Goal: Information Seeking & Learning: Find contact information

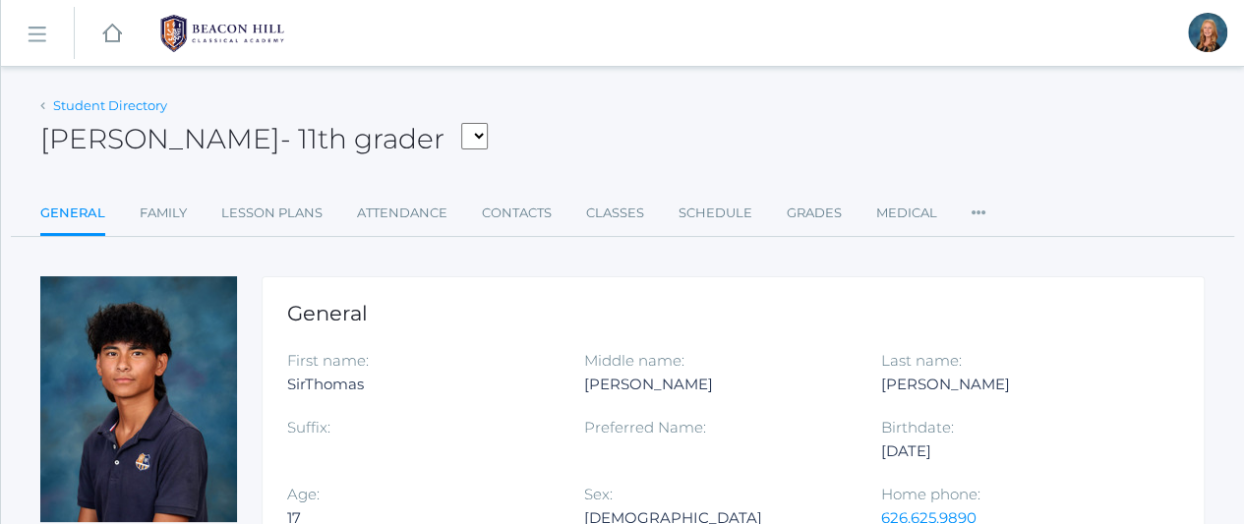
click at [62, 105] on link "Student Directory" at bounding box center [110, 105] width 114 height 16
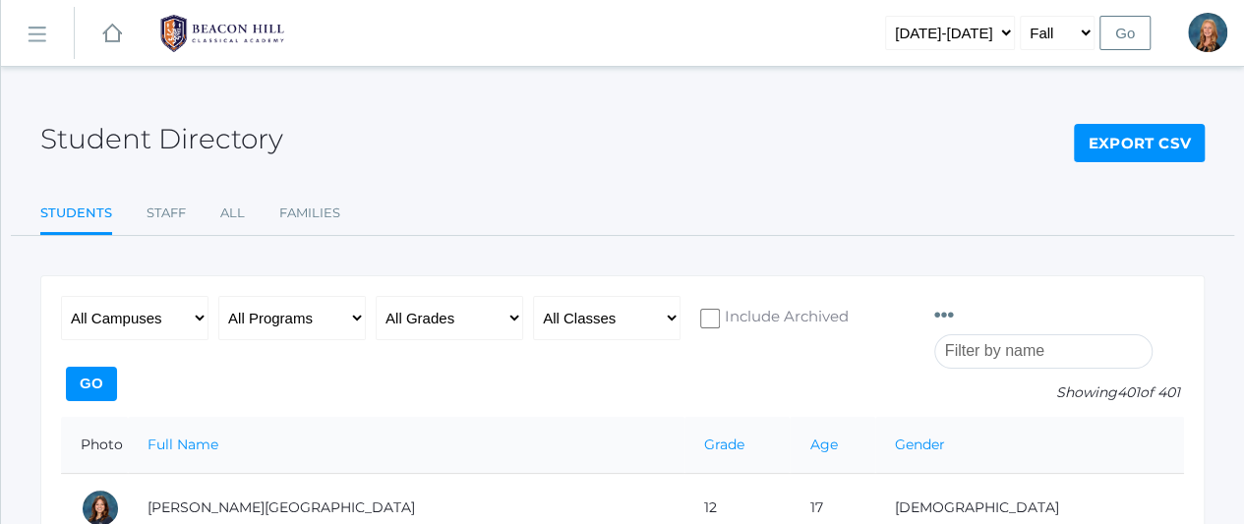
click at [1089, 334] on input "search" at bounding box center [1043, 351] width 218 height 34
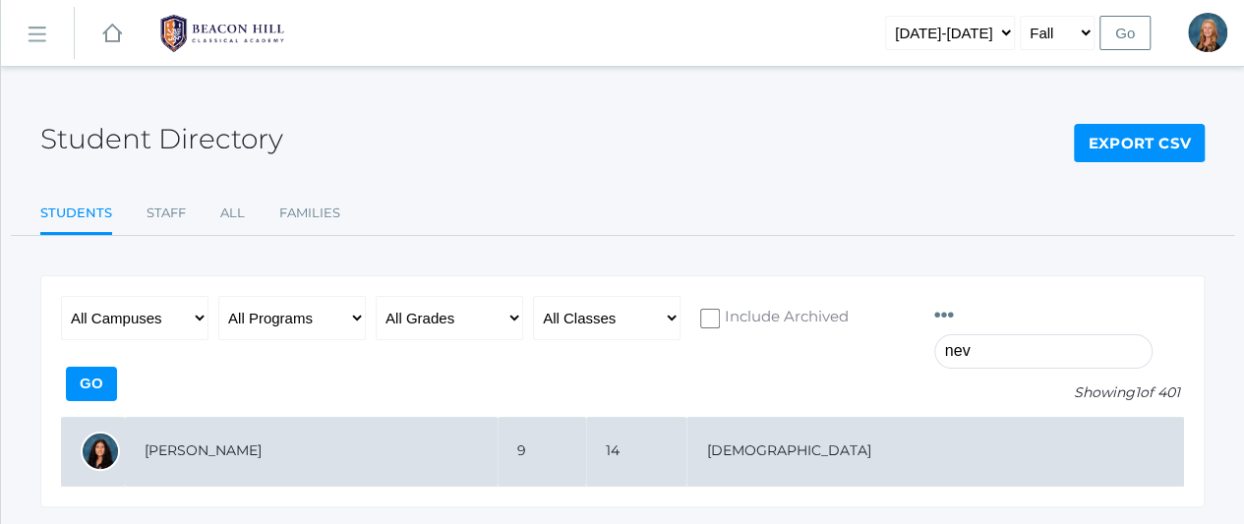
type input "nev"
click at [248, 417] on td "[PERSON_NAME]" at bounding box center [311, 452] width 373 height 70
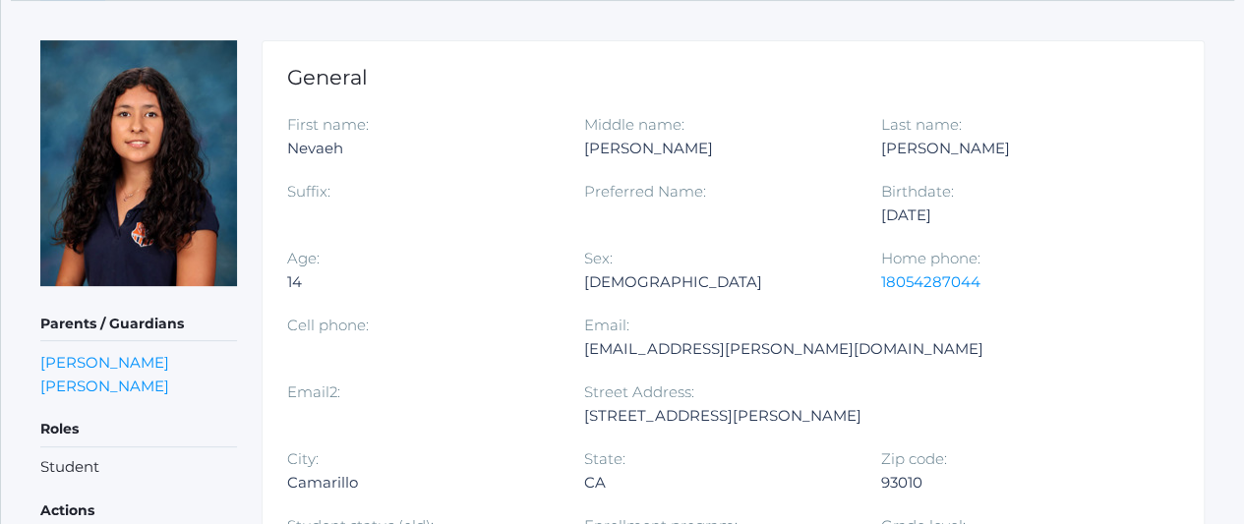
scroll to position [237, 0]
click at [95, 383] on link "[PERSON_NAME]" at bounding box center [104, 385] width 129 height 19
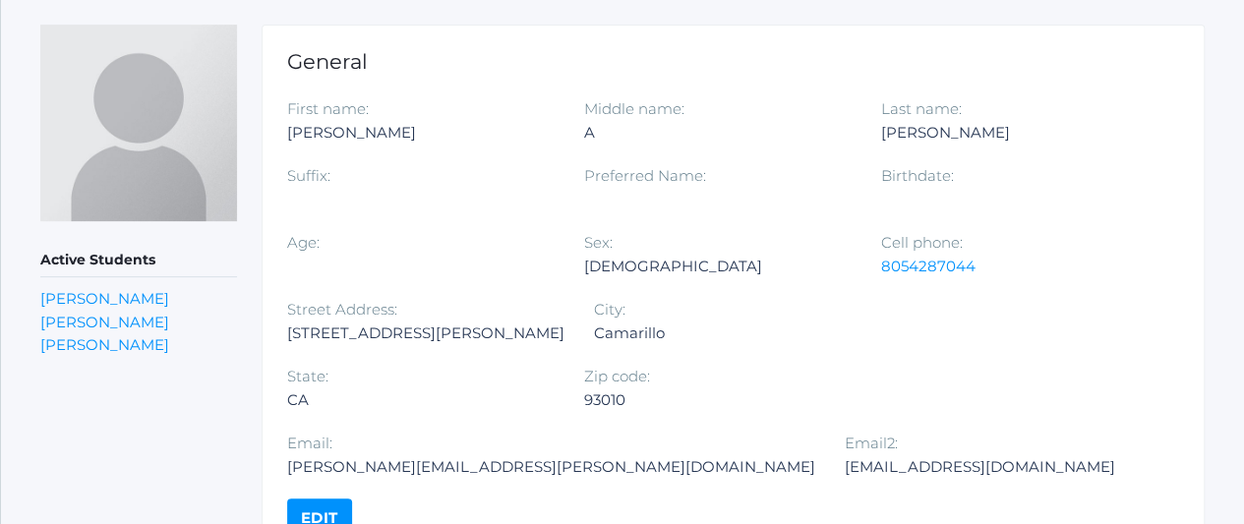
scroll to position [254, 0]
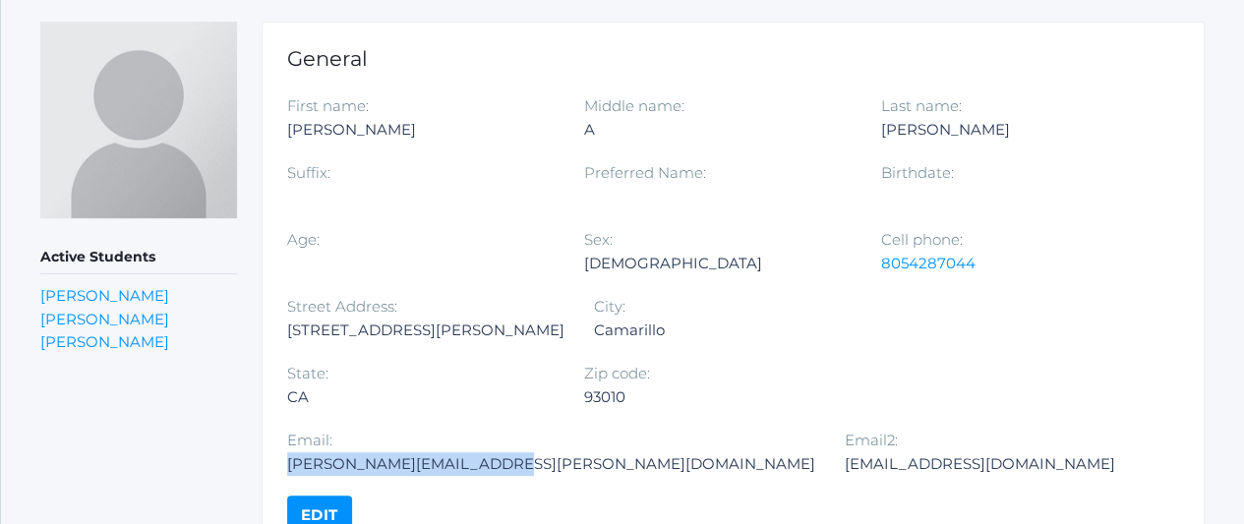
drag, startPoint x: 784, startPoint y: 394, endPoint x: 584, endPoint y: 418, distance: 201.9
click at [584, 429] on div "Email: [PERSON_NAME][EMAIL_ADDRESS][PERSON_NAME][DOMAIN_NAME]" at bounding box center [565, 462] width 557 height 67
copy div "[PERSON_NAME][EMAIL_ADDRESS][PERSON_NAME][DOMAIN_NAME]"
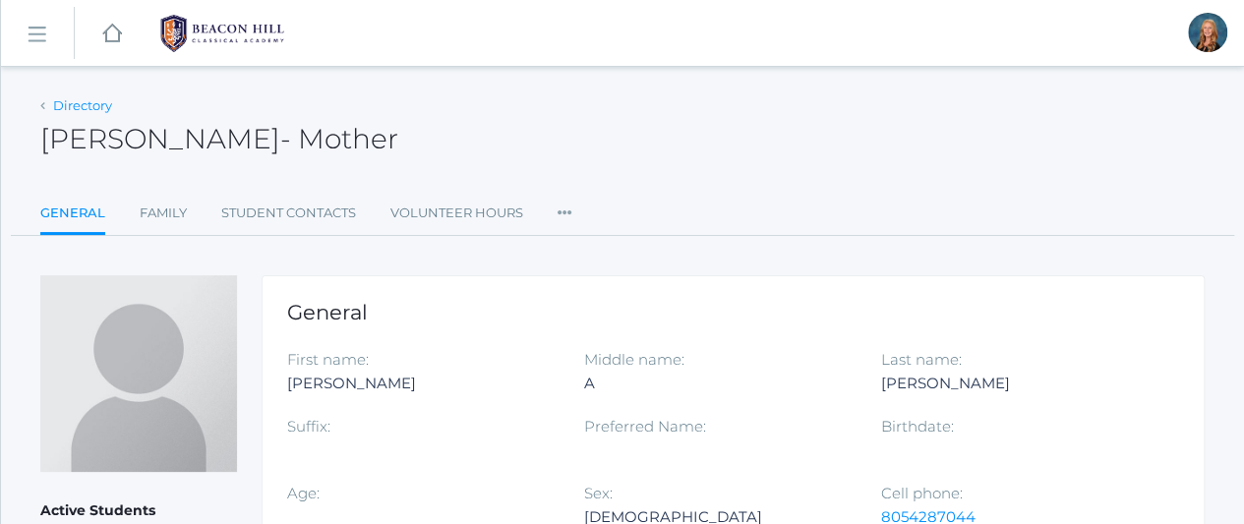
click at [59, 105] on link "Directory" at bounding box center [82, 105] width 59 height 16
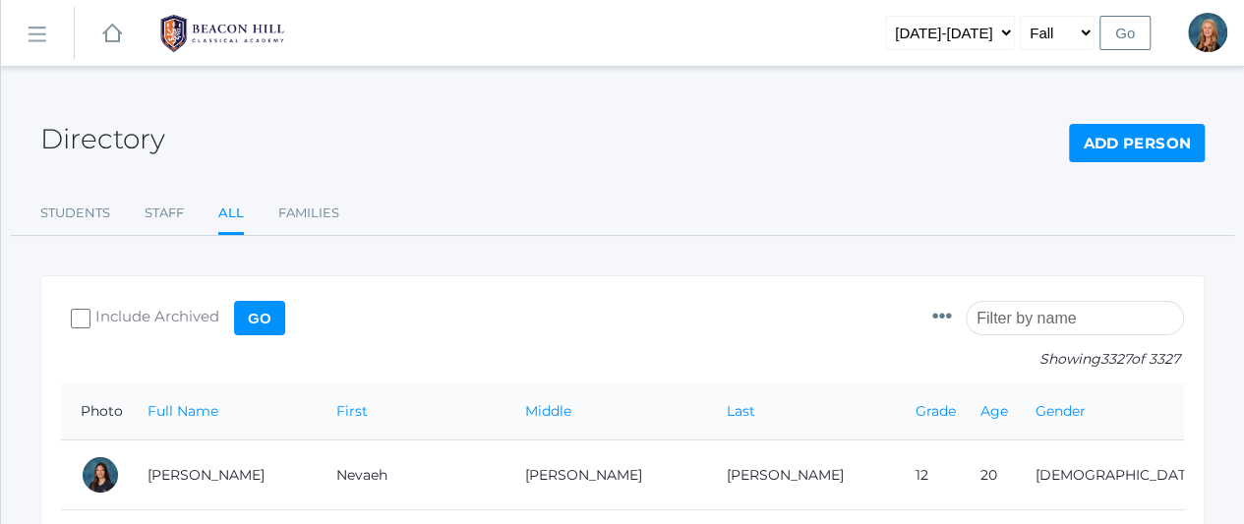
scroll to position [279, 0]
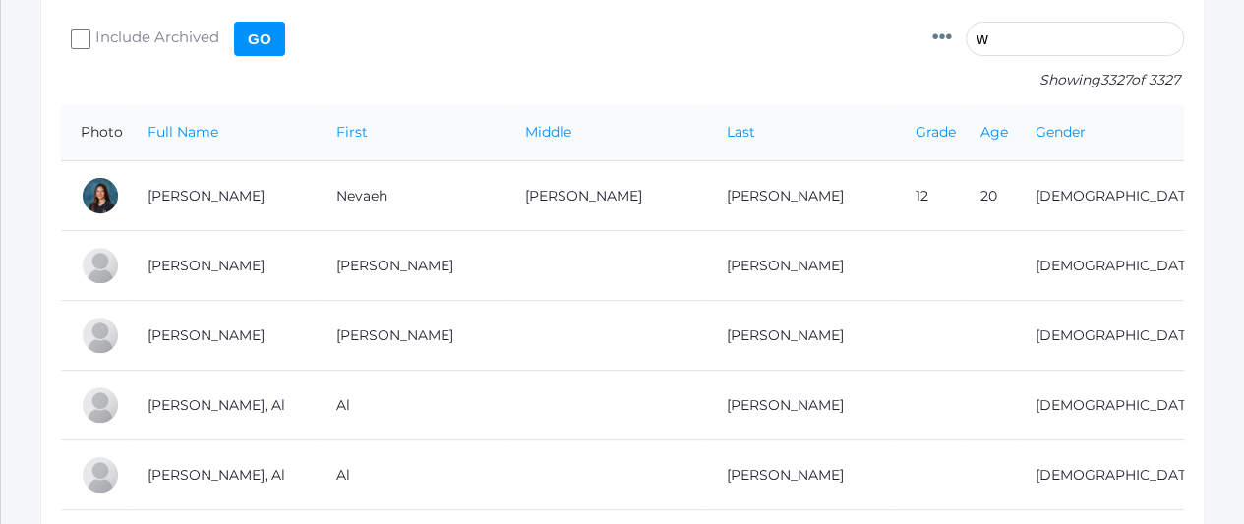
click at [1078, 31] on input "w" at bounding box center [1074, 39] width 218 height 34
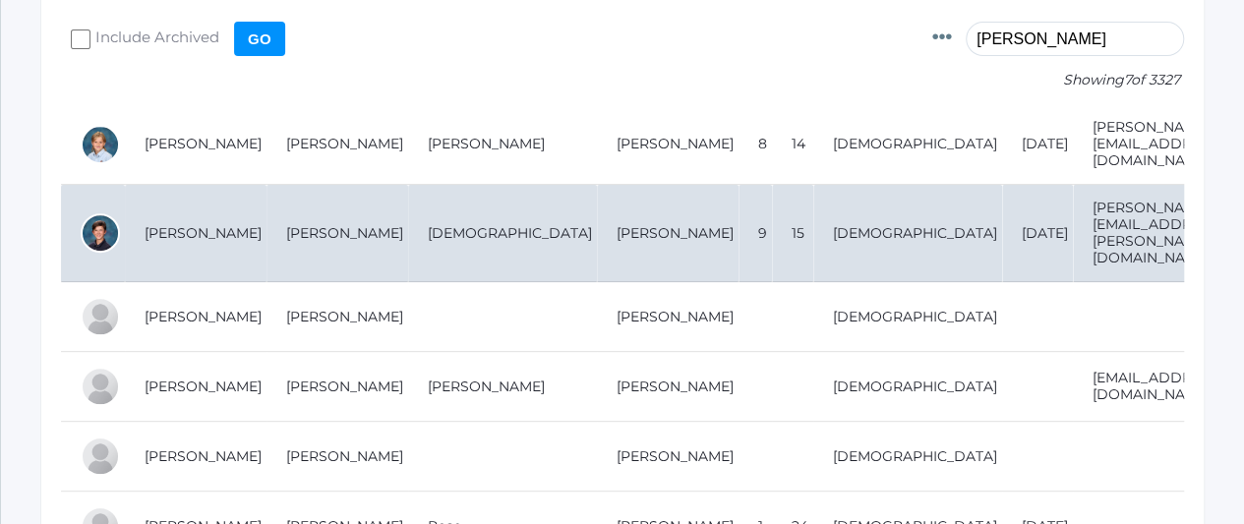
type input "[PERSON_NAME]"
click at [203, 202] on td "[PERSON_NAME]" at bounding box center [196, 233] width 142 height 97
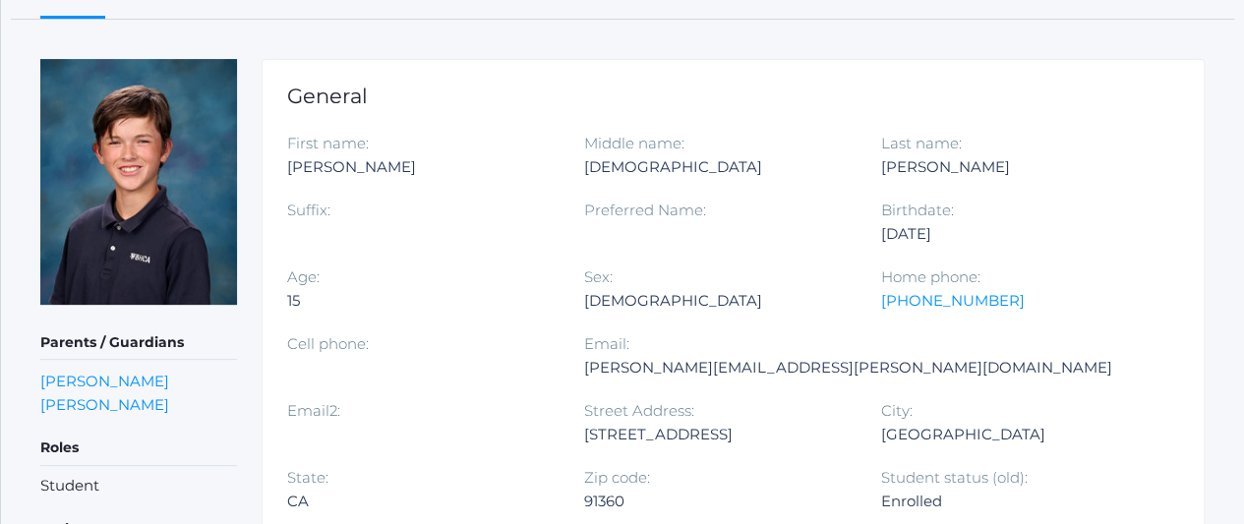
scroll to position [229, 0]
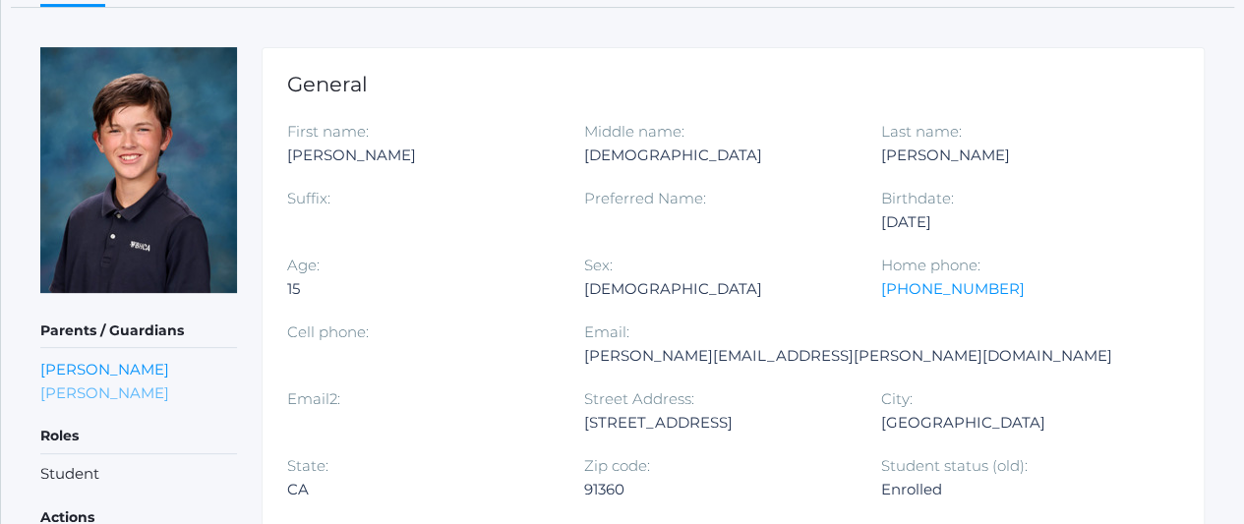
click at [121, 392] on link "Heather Wallock" at bounding box center [104, 392] width 129 height 19
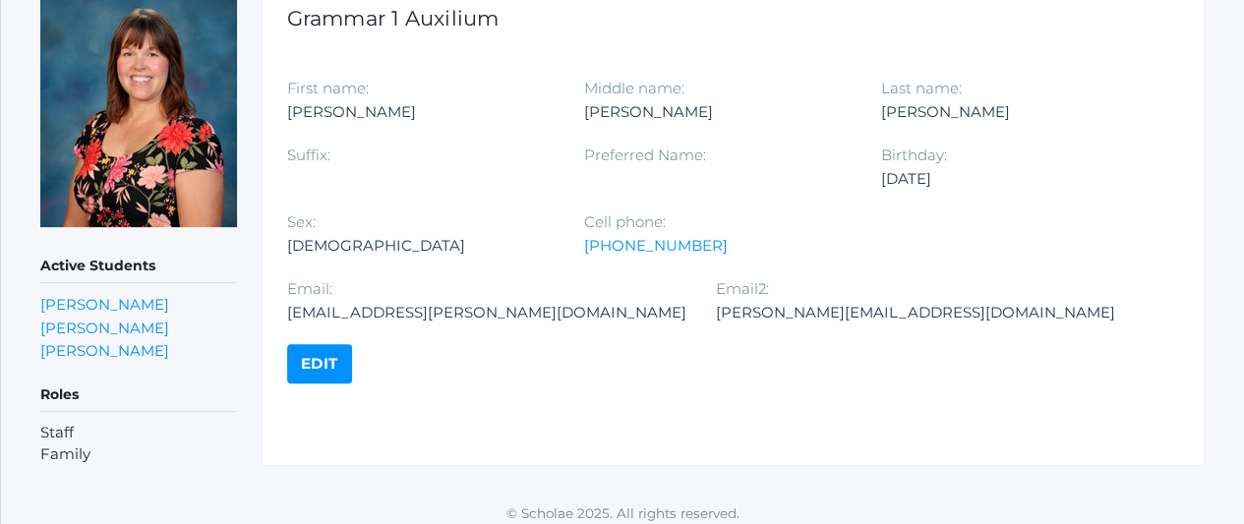
scroll to position [295, 0]
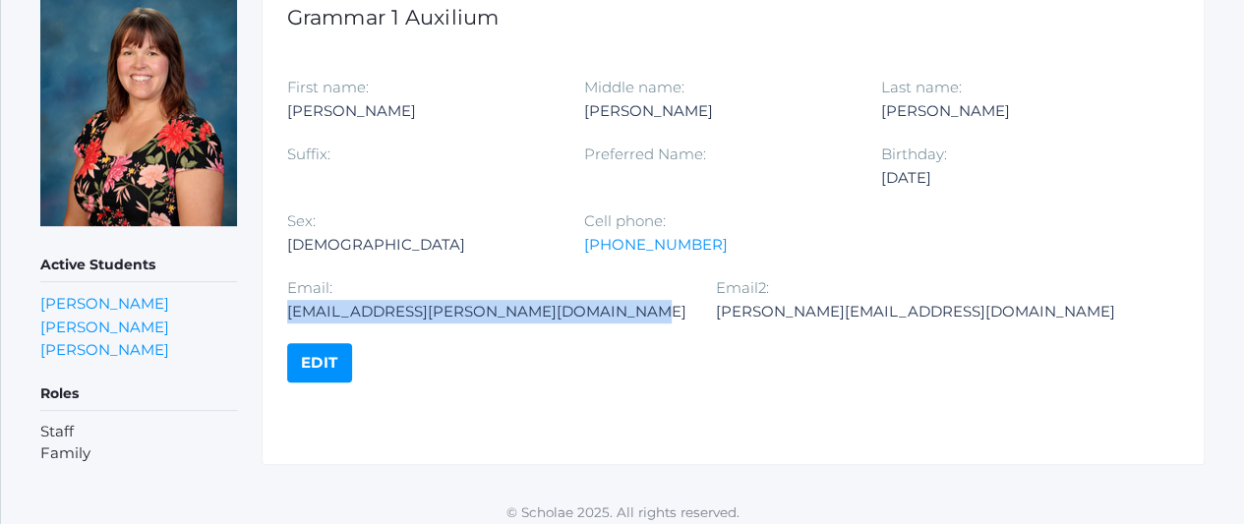
drag, startPoint x: 583, startPoint y: 315, endPoint x: 273, endPoint y: 304, distance: 309.8
click at [273, 304] on div "Grammar 1 Auxilium First name: Heather Middle name: Jean Last name: Wallock Suf…" at bounding box center [732, 222] width 943 height 484
copy div "heather.wallock@beaconhillclassical.org"
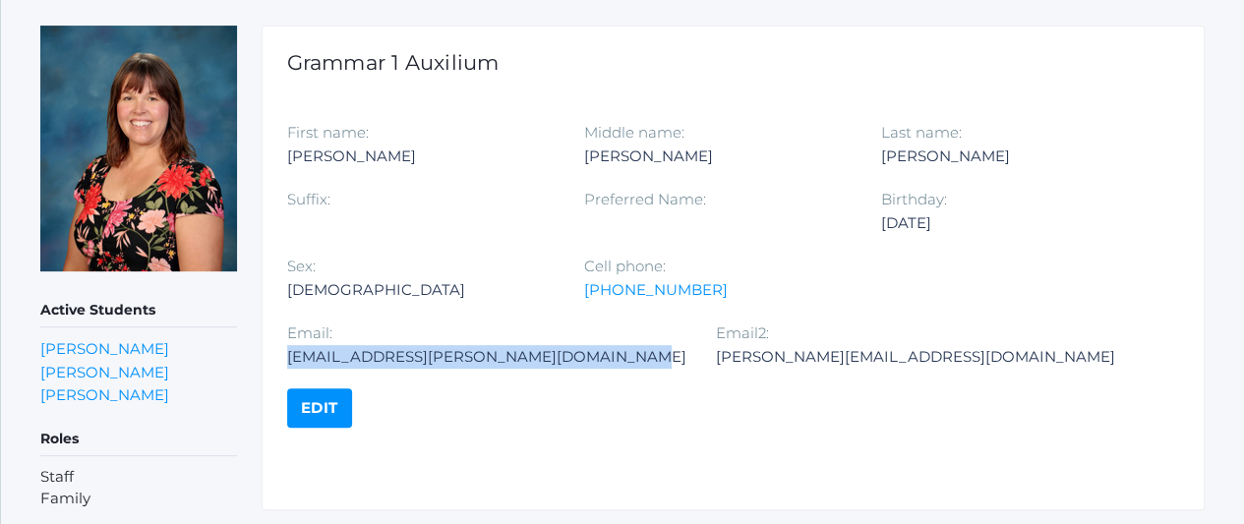
scroll to position [0, 0]
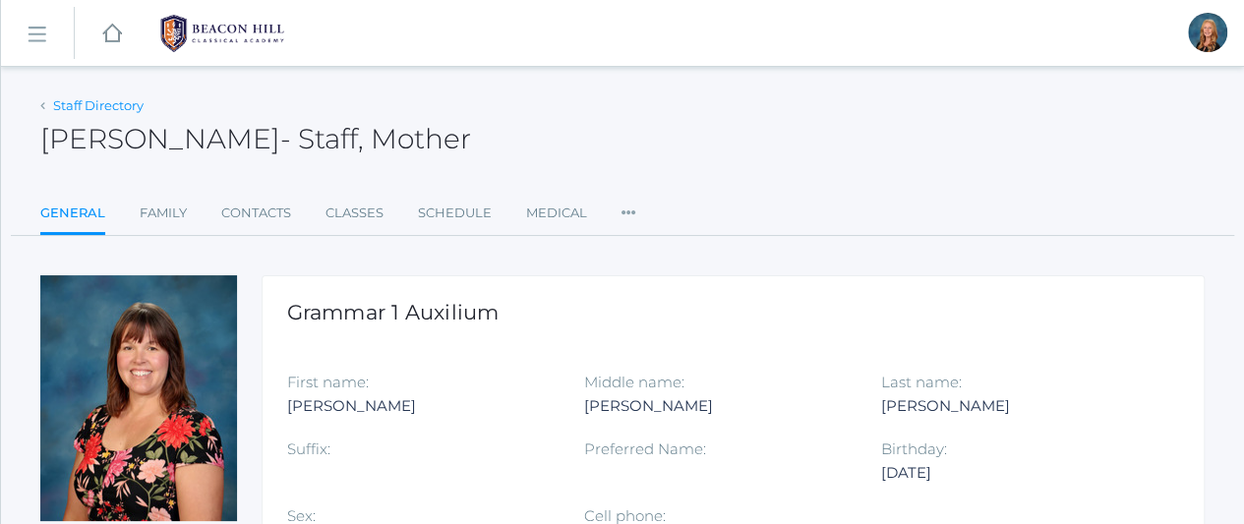
click at [60, 104] on link "Staff Directory" at bounding box center [98, 105] width 90 height 16
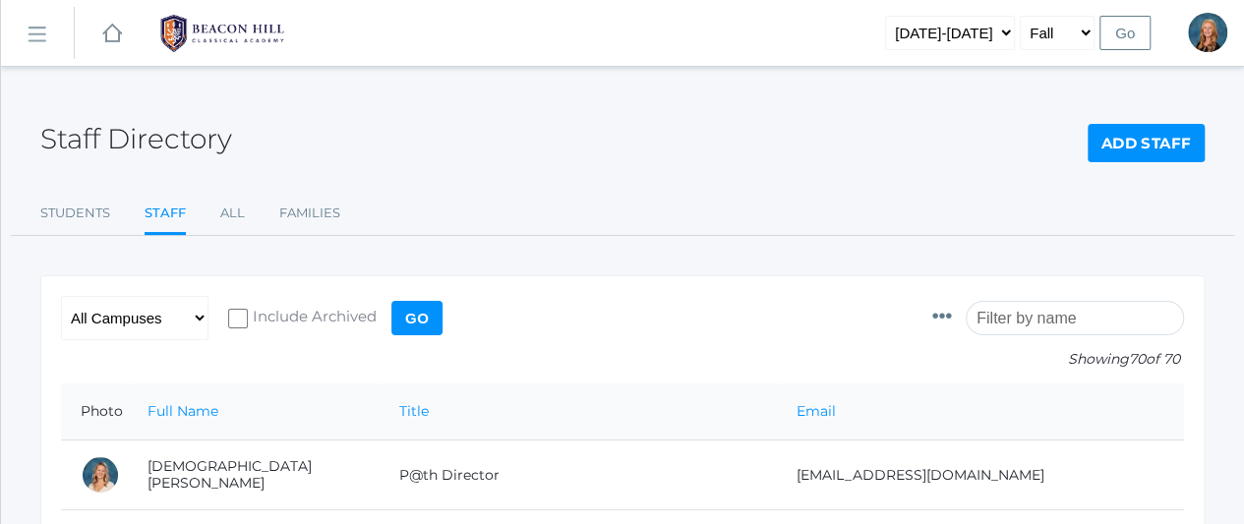
click at [1052, 318] on input "search" at bounding box center [1074, 318] width 218 height 34
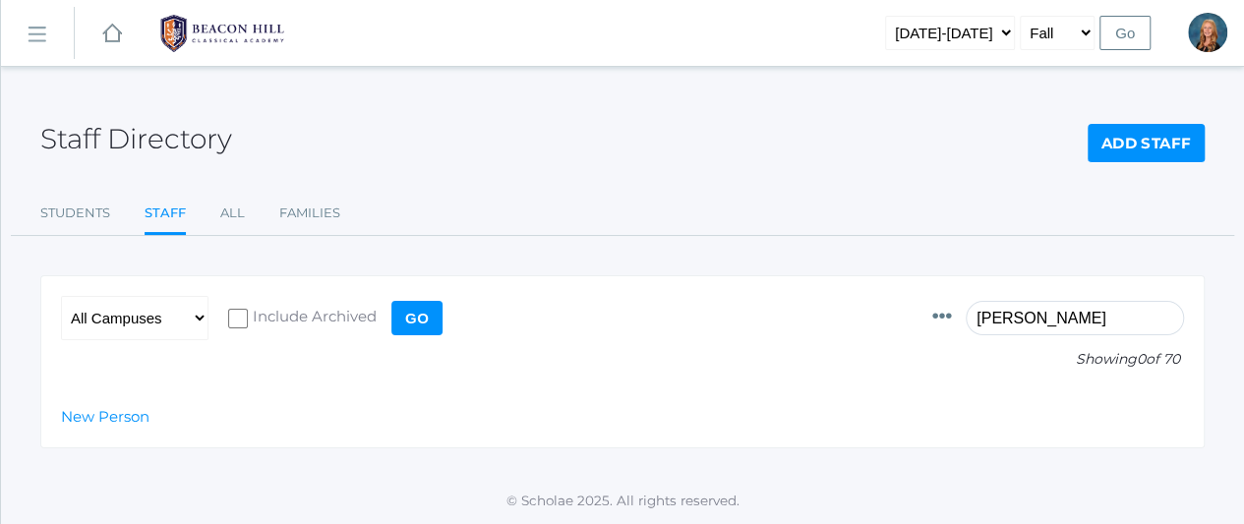
scroll to position [9, 0]
type input "c"
type input "ethan"
click at [81, 203] on link "Students" at bounding box center [75, 213] width 70 height 39
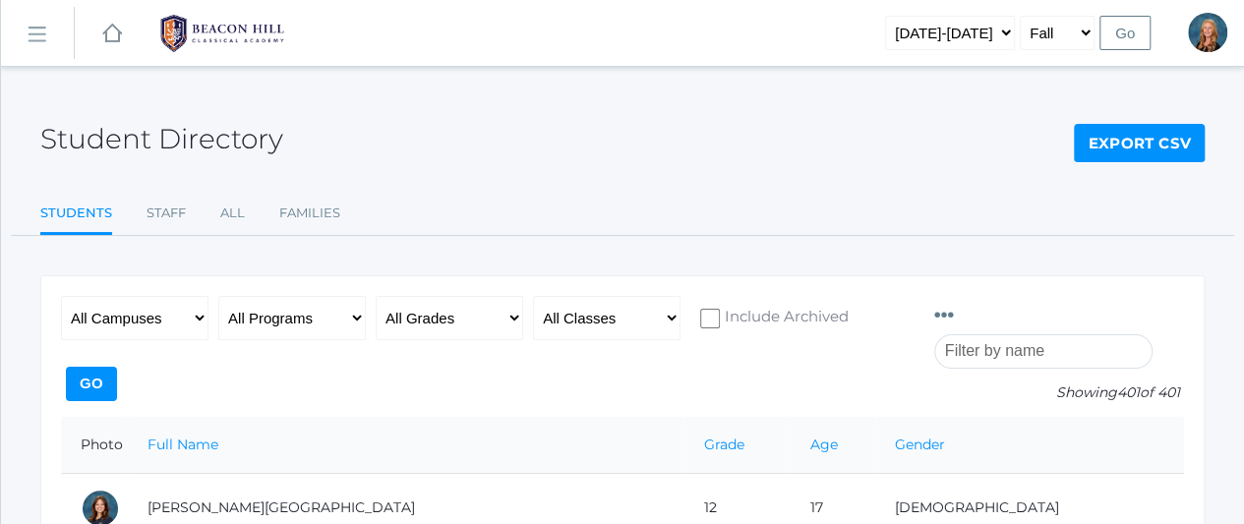
click at [1003, 334] on input "search" at bounding box center [1043, 351] width 218 height 34
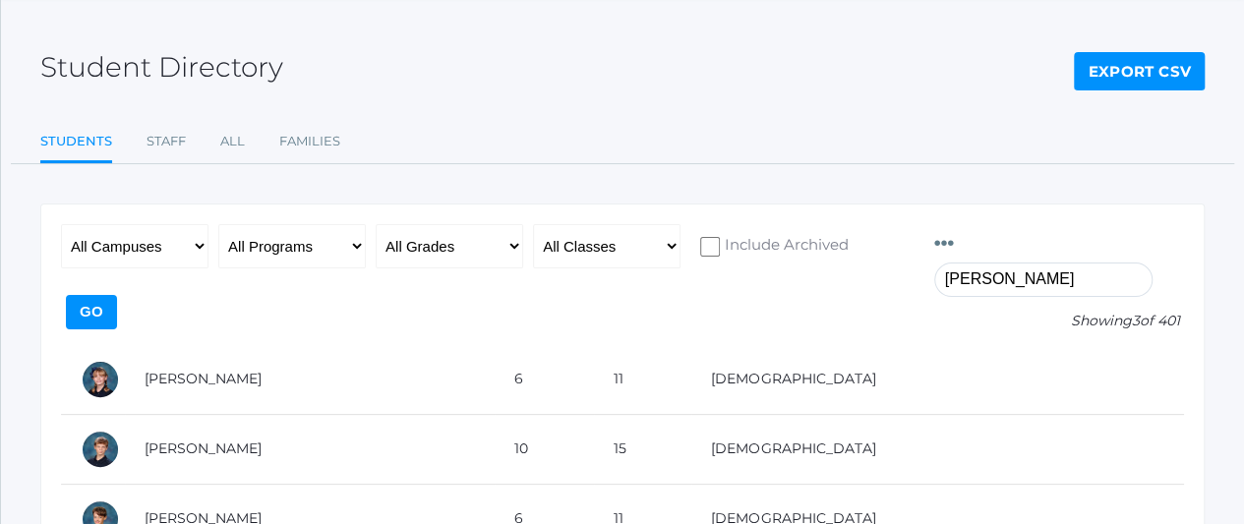
scroll to position [85, 0]
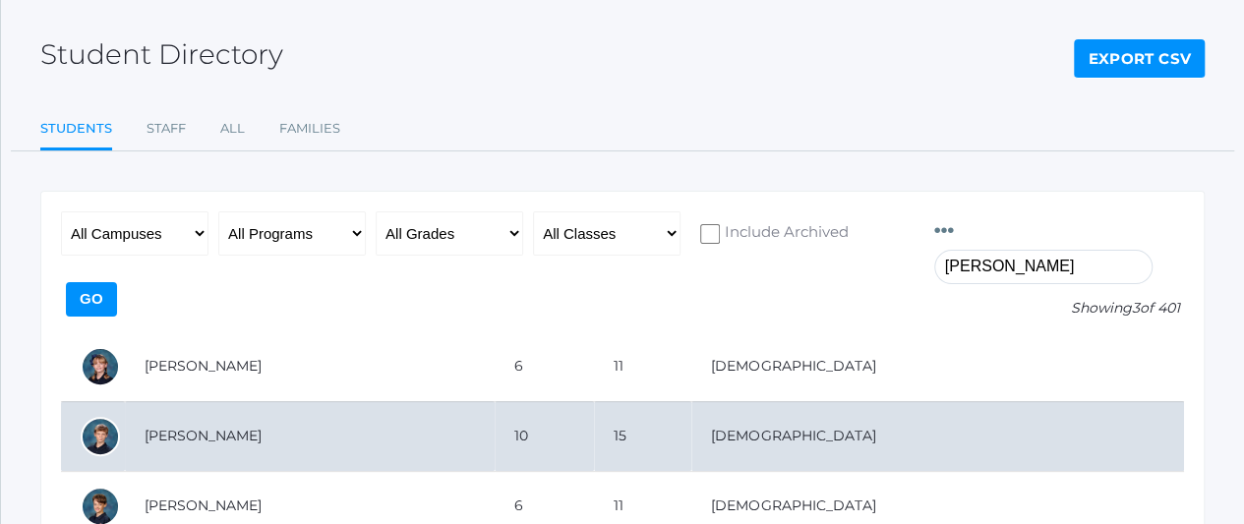
type input "cushing"
click at [194, 402] on td "Cushing, Ethan" at bounding box center [310, 436] width 370 height 70
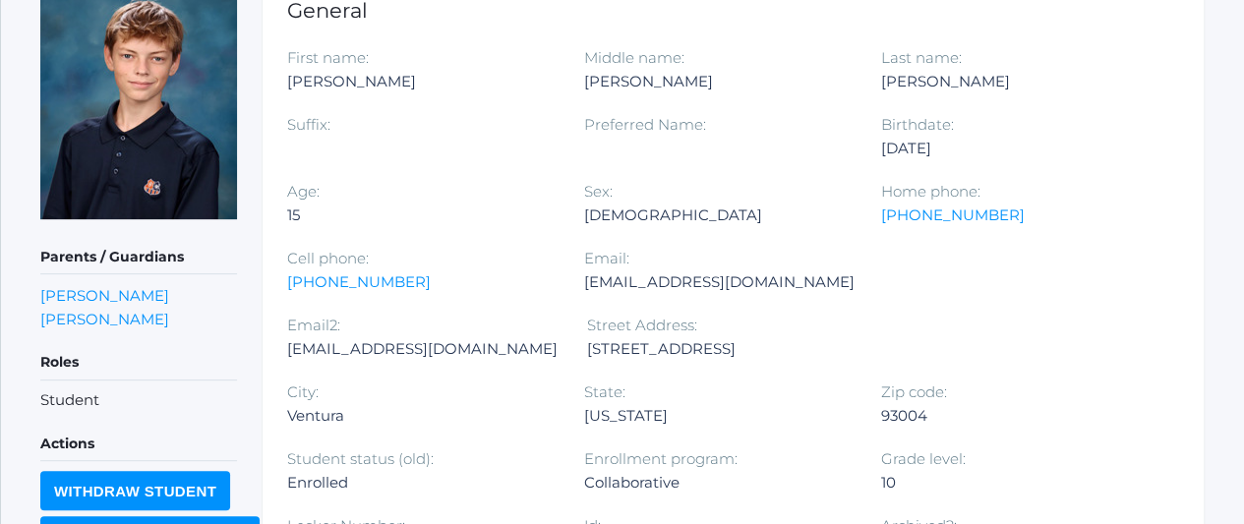
scroll to position [383, 0]
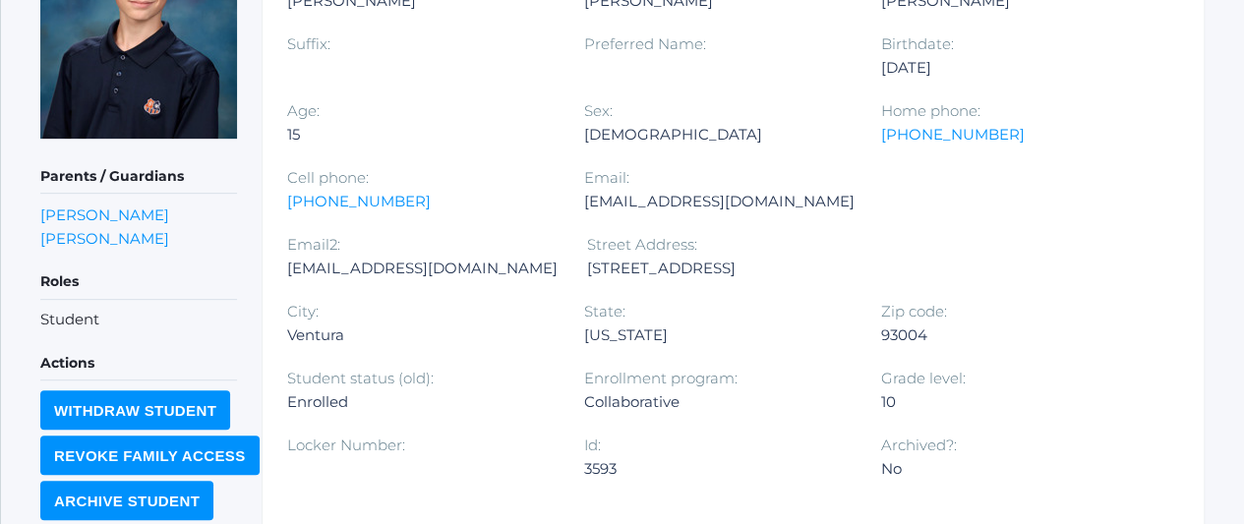
click at [692, 194] on div "[EMAIL_ADDRESS][DOMAIN_NAME]" at bounding box center [719, 202] width 270 height 24
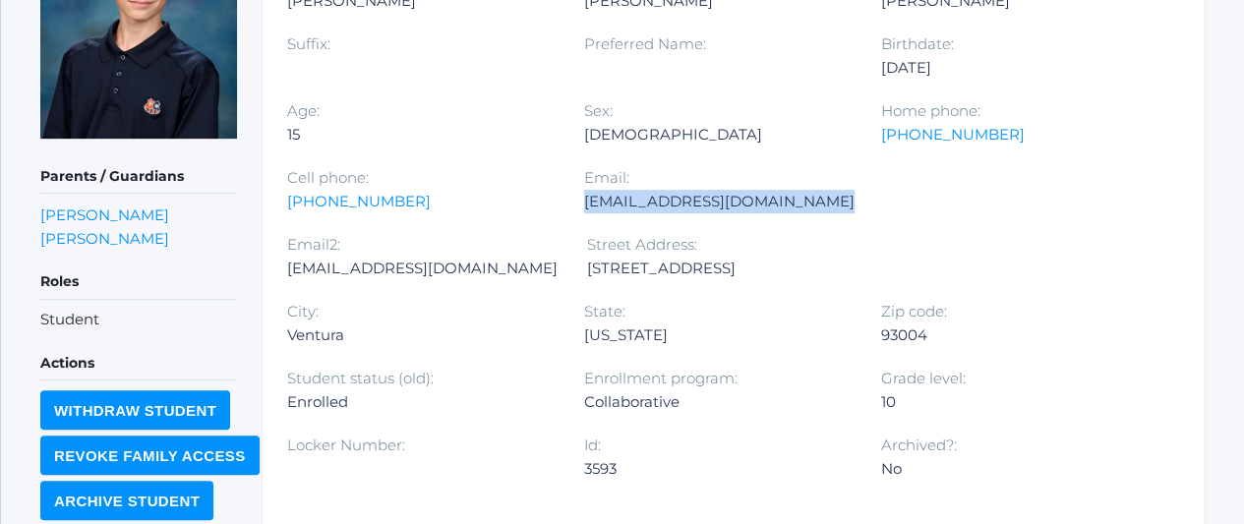
click at [692, 194] on div "[EMAIL_ADDRESS][DOMAIN_NAME]" at bounding box center [719, 202] width 270 height 24
copy div "[EMAIL_ADDRESS][DOMAIN_NAME]"
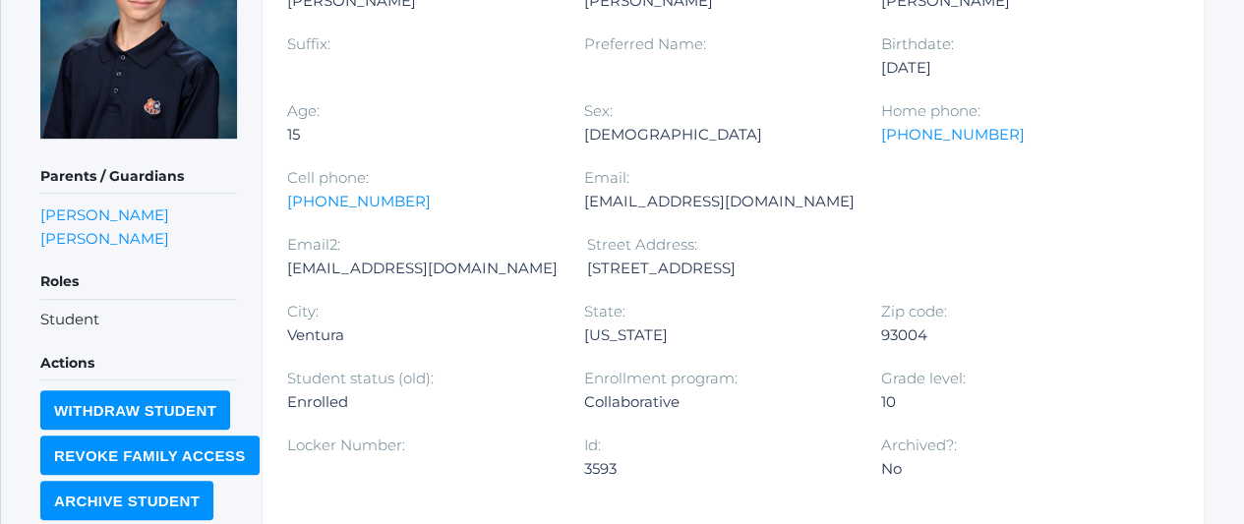
click at [557, 257] on div "[EMAIL_ADDRESS][DOMAIN_NAME]" at bounding box center [422, 269] width 270 height 24
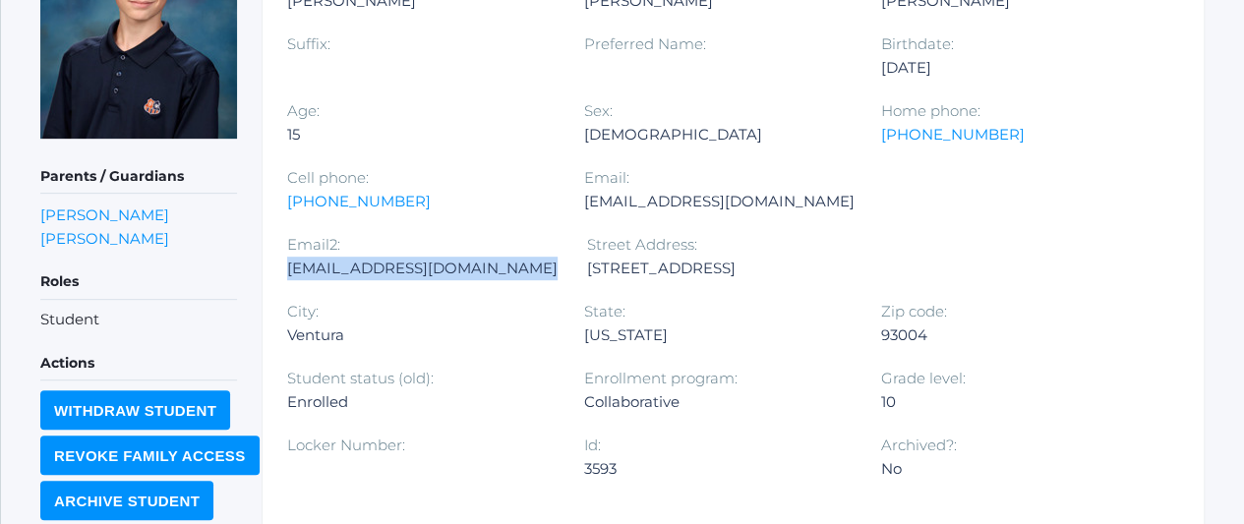
click at [557, 257] on div "mmcushing@gmail.com" at bounding box center [422, 269] width 270 height 24
copy div "mmcushing@gmail.com"
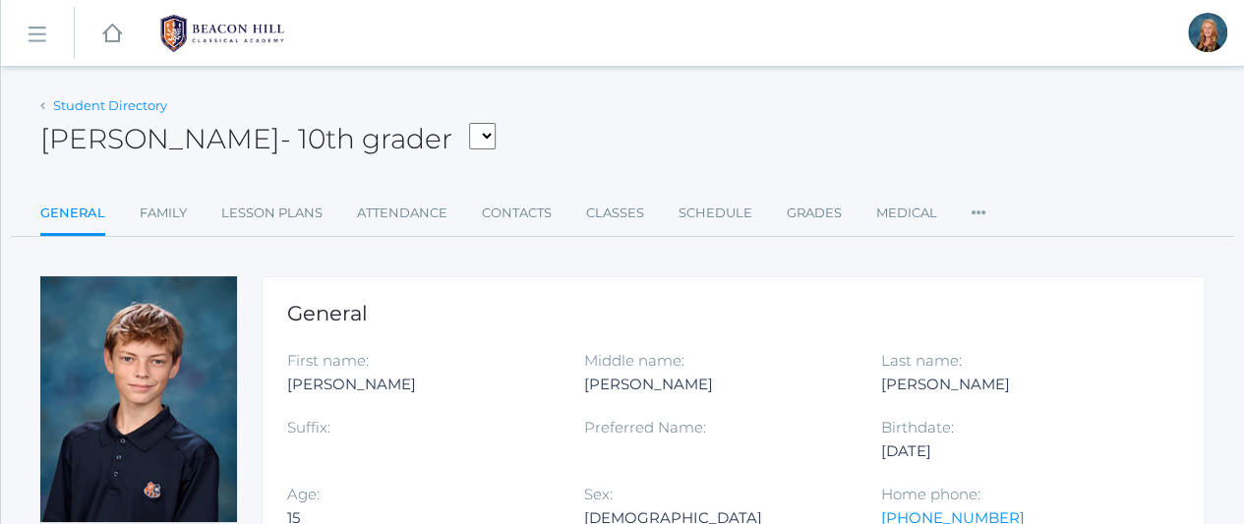
click at [104, 101] on link "Student Directory" at bounding box center [110, 105] width 114 height 16
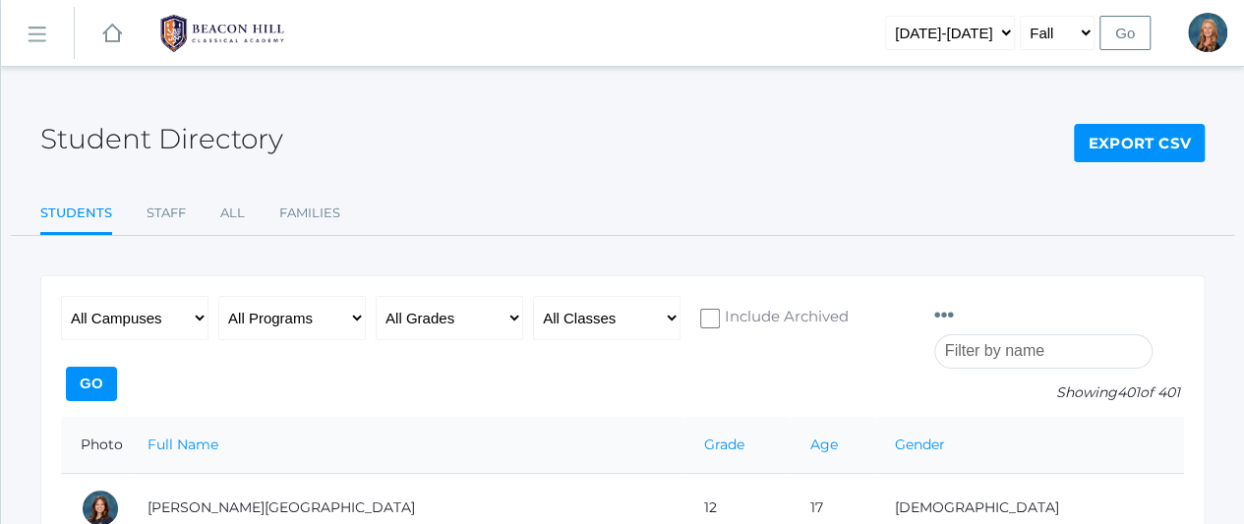
click at [1016, 334] on input "search" at bounding box center [1043, 351] width 218 height 34
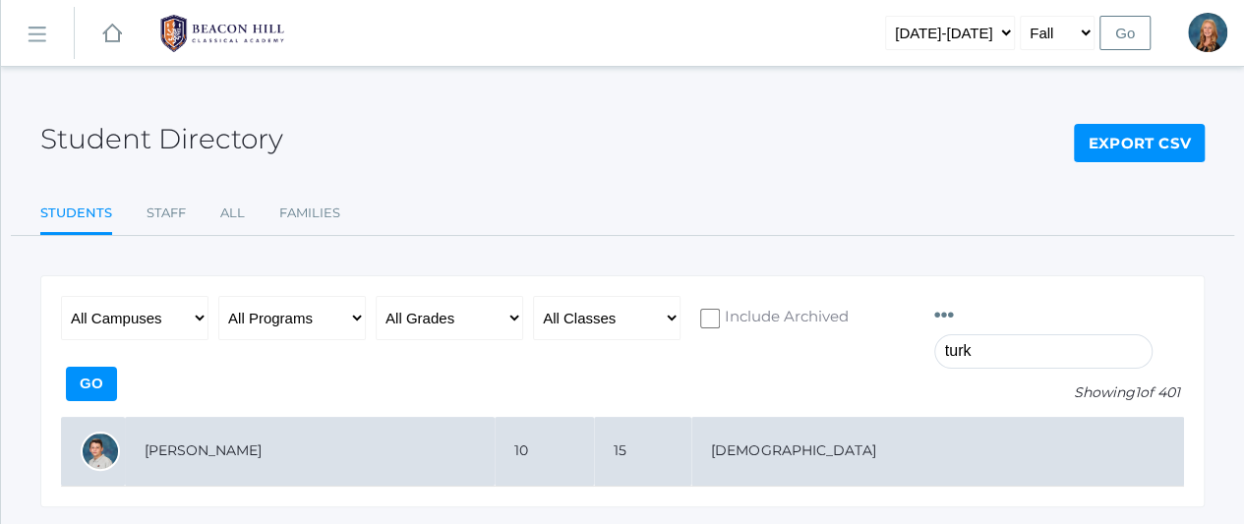
click at [369, 428] on td "Turk, Vincent" at bounding box center [310, 452] width 370 height 70
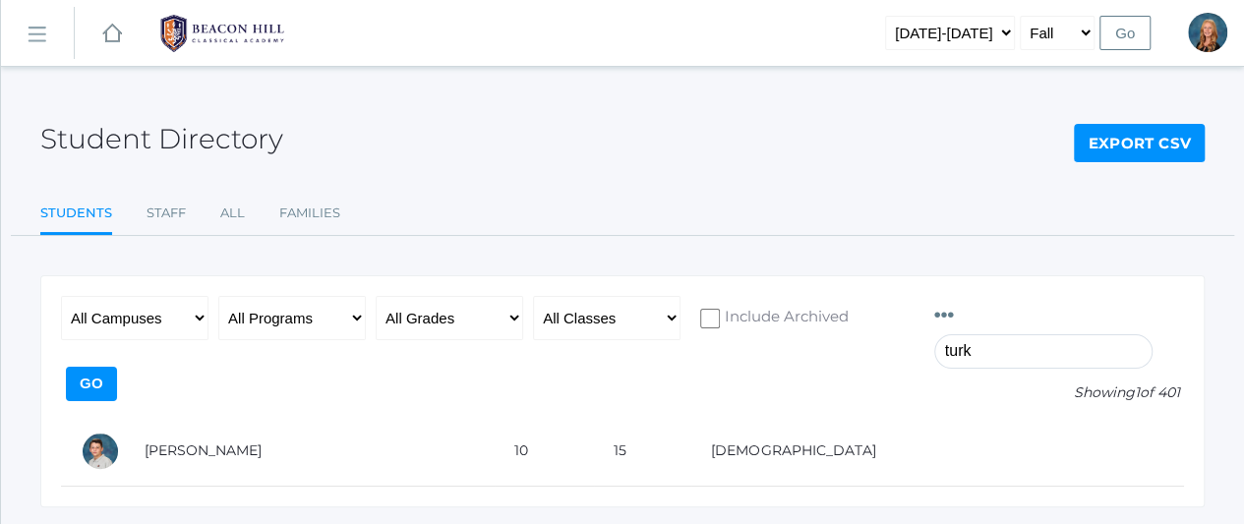
click at [1013, 334] on input "turk" at bounding box center [1043, 351] width 218 height 34
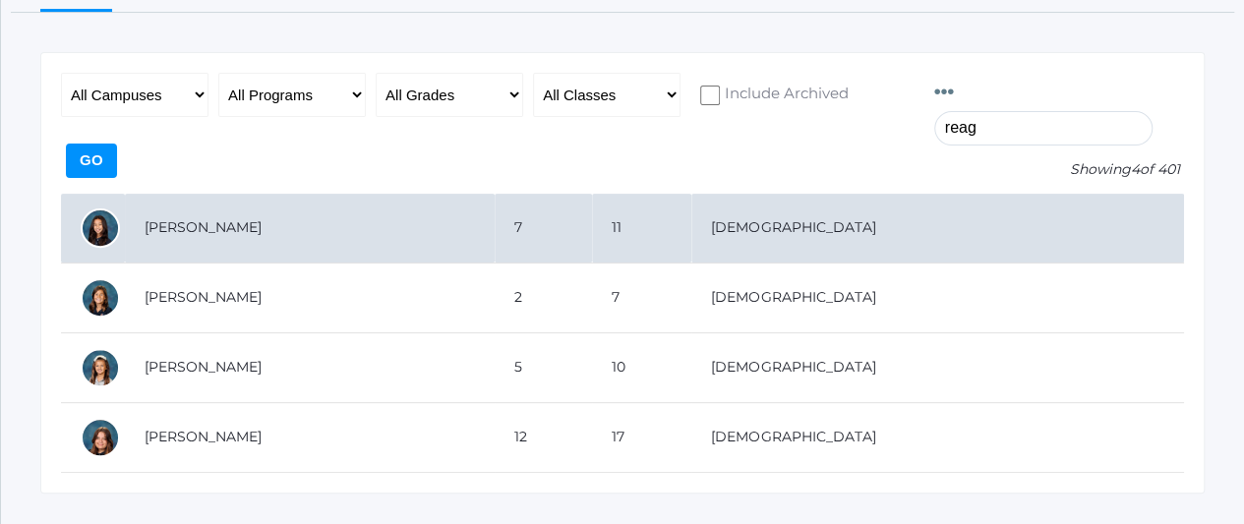
scroll to position [224, 0]
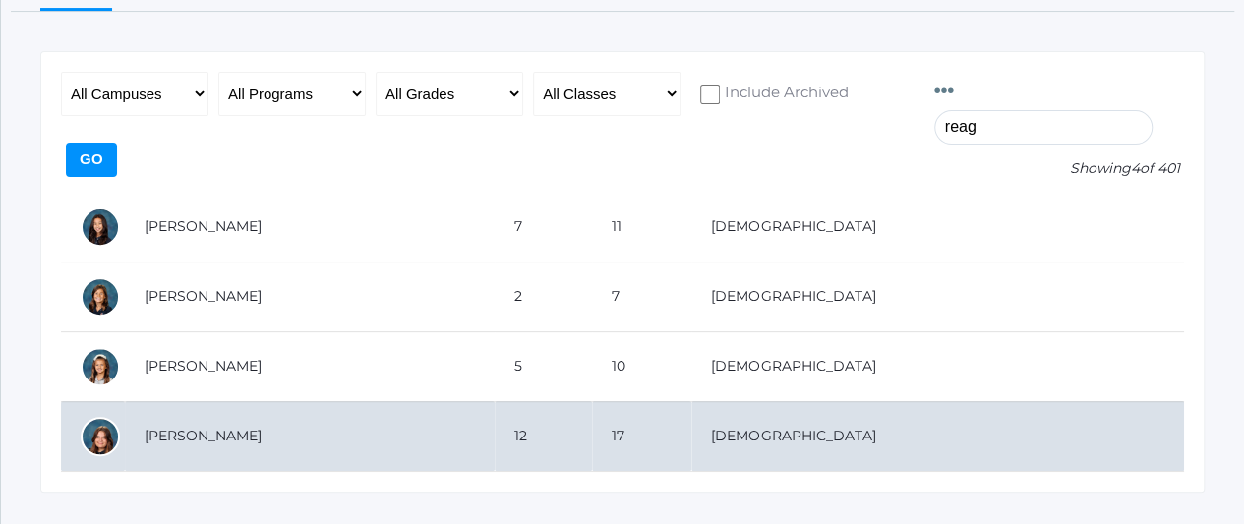
type input "reag"
click at [219, 401] on td "[PERSON_NAME]" at bounding box center [310, 436] width 370 height 70
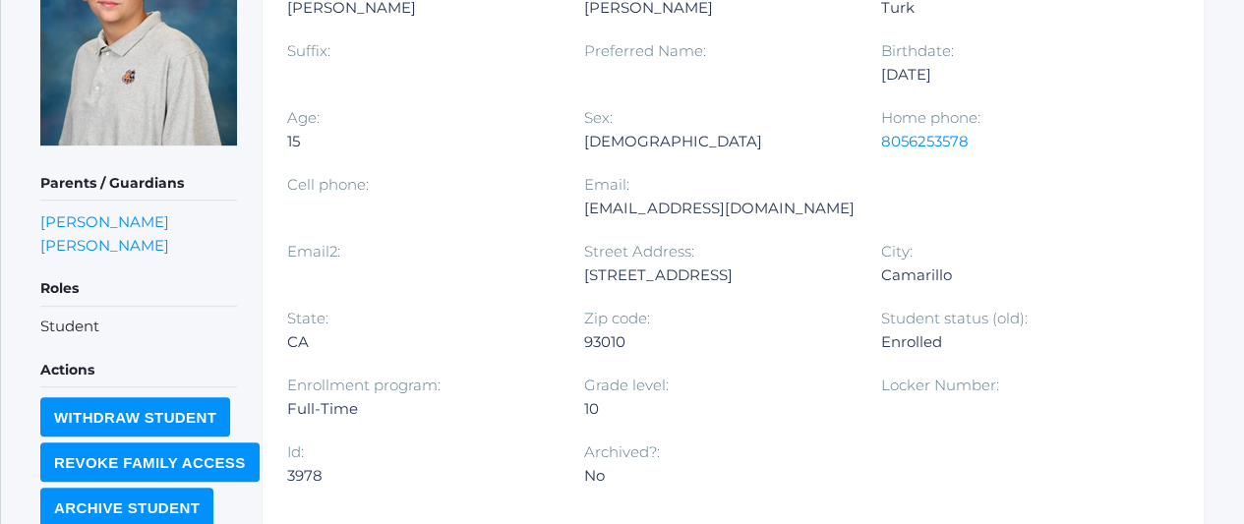
scroll to position [377, 0]
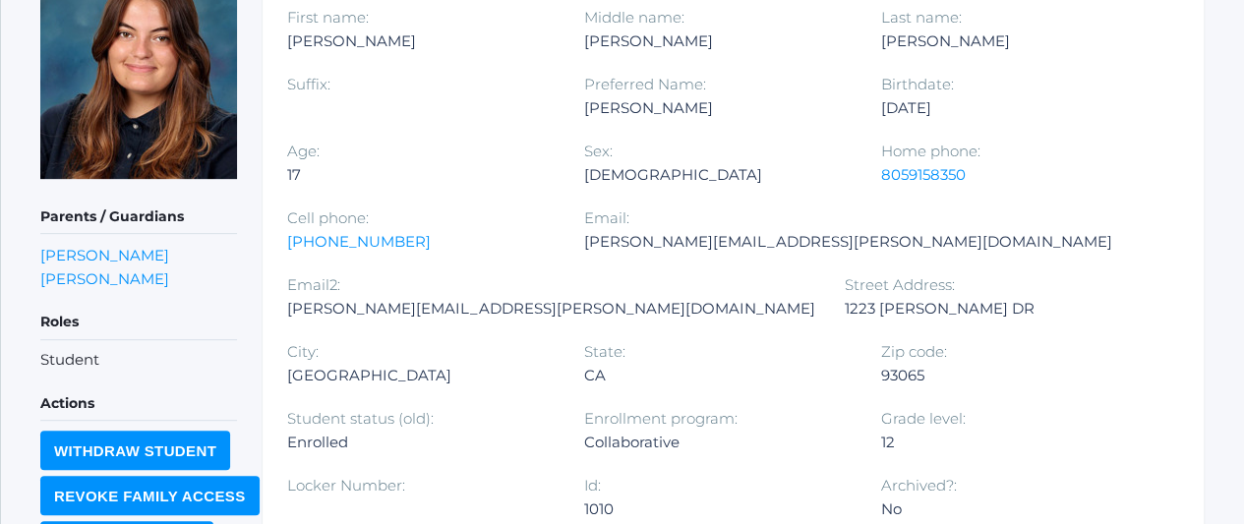
scroll to position [344, 0]
click at [58, 254] on link "[PERSON_NAME]" at bounding box center [104, 254] width 129 height 19
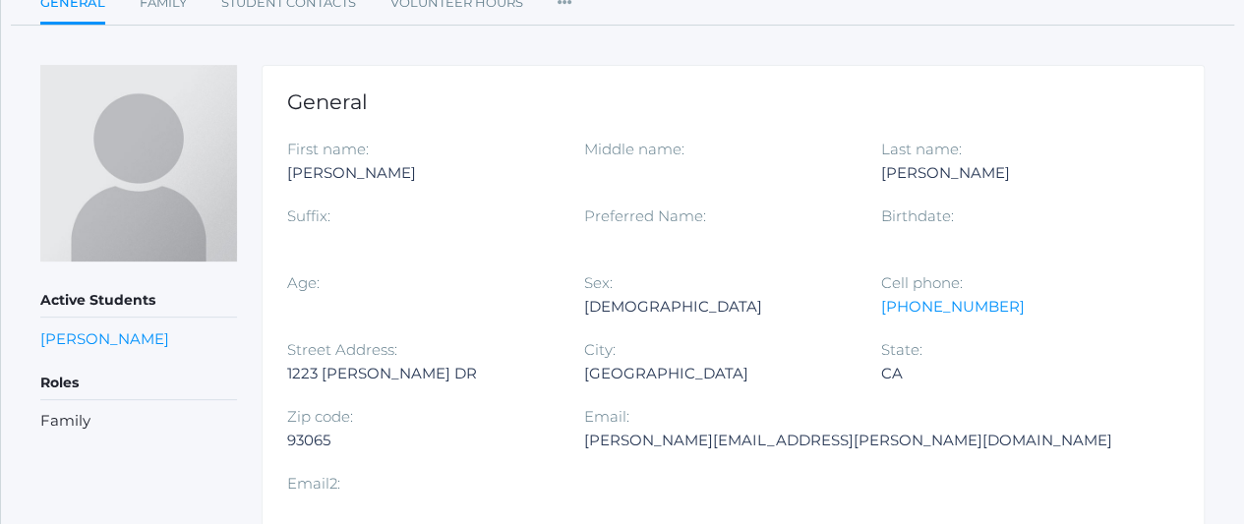
scroll to position [293, 0]
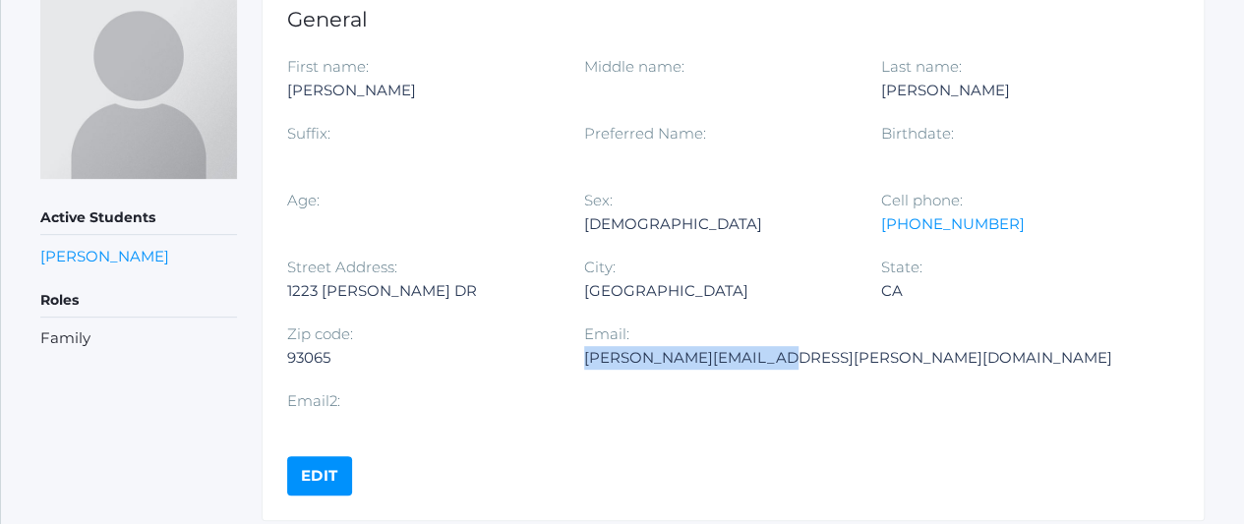
drag, startPoint x: 764, startPoint y: 360, endPoint x: 584, endPoint y: 365, distance: 180.0
click at [584, 365] on div "[PERSON_NAME][EMAIL_ADDRESS][PERSON_NAME][DOMAIN_NAME]" at bounding box center [848, 358] width 528 height 24
copy div "[PERSON_NAME][EMAIL_ADDRESS][PERSON_NAME][DOMAIN_NAME]"
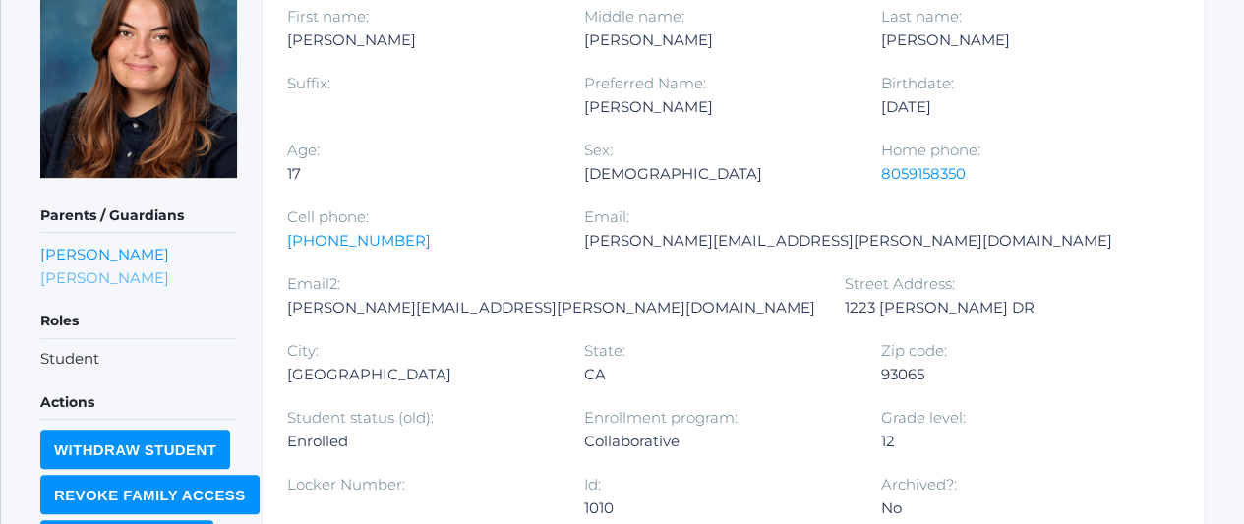
click at [100, 277] on link "[PERSON_NAME]" at bounding box center [104, 277] width 129 height 19
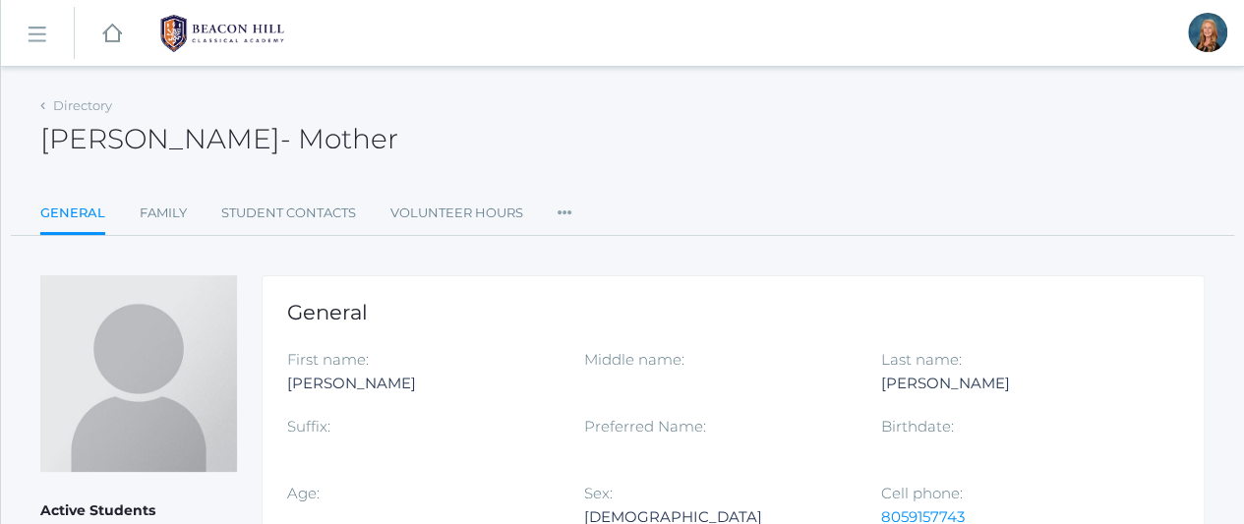
scroll to position [293, 0]
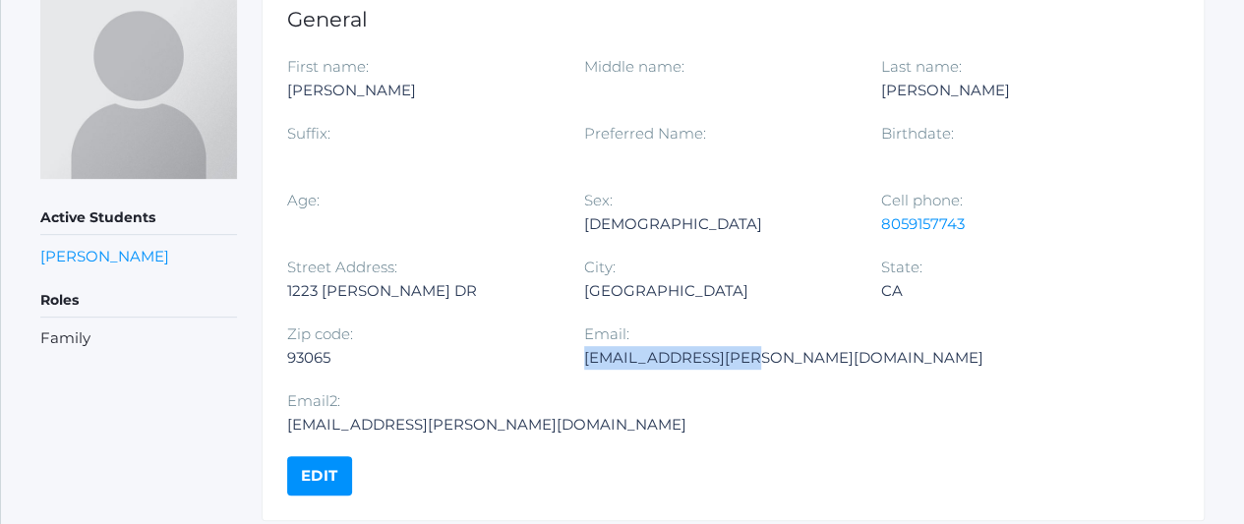
drag, startPoint x: 743, startPoint y: 361, endPoint x: 584, endPoint y: 355, distance: 159.4
click at [584, 355] on div "[EMAIL_ADDRESS][PERSON_NAME][DOMAIN_NAME]" at bounding box center [783, 358] width 399 height 24
copy div "[EMAIL_ADDRESS][PERSON_NAME][DOMAIN_NAME]"
click at [109, 258] on link "[PERSON_NAME]" at bounding box center [104, 256] width 129 height 19
